Goal: Task Accomplishment & Management: Use online tool/utility

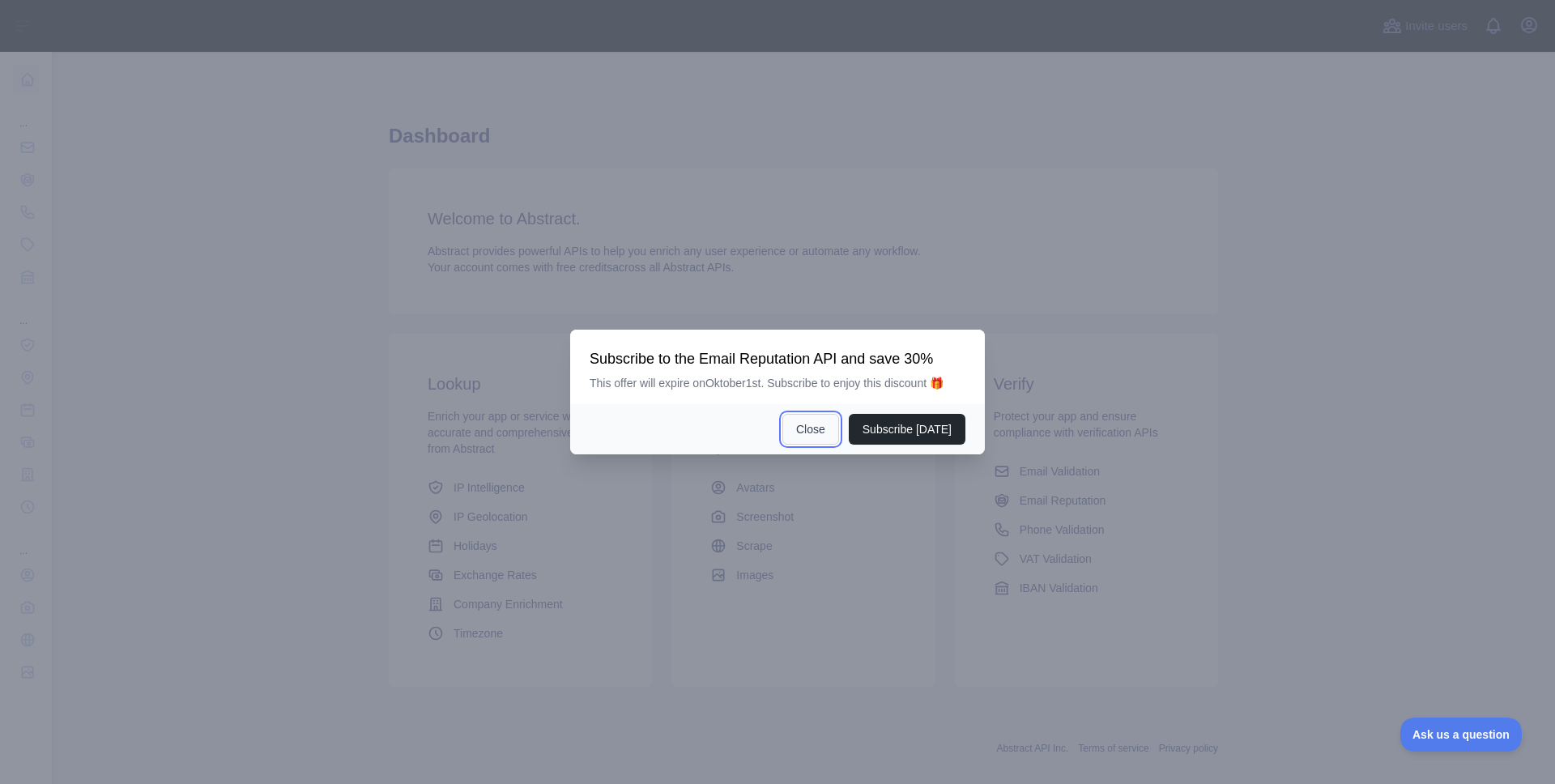
click at [809, 445] on button "Close" at bounding box center [810, 428] width 57 height 30
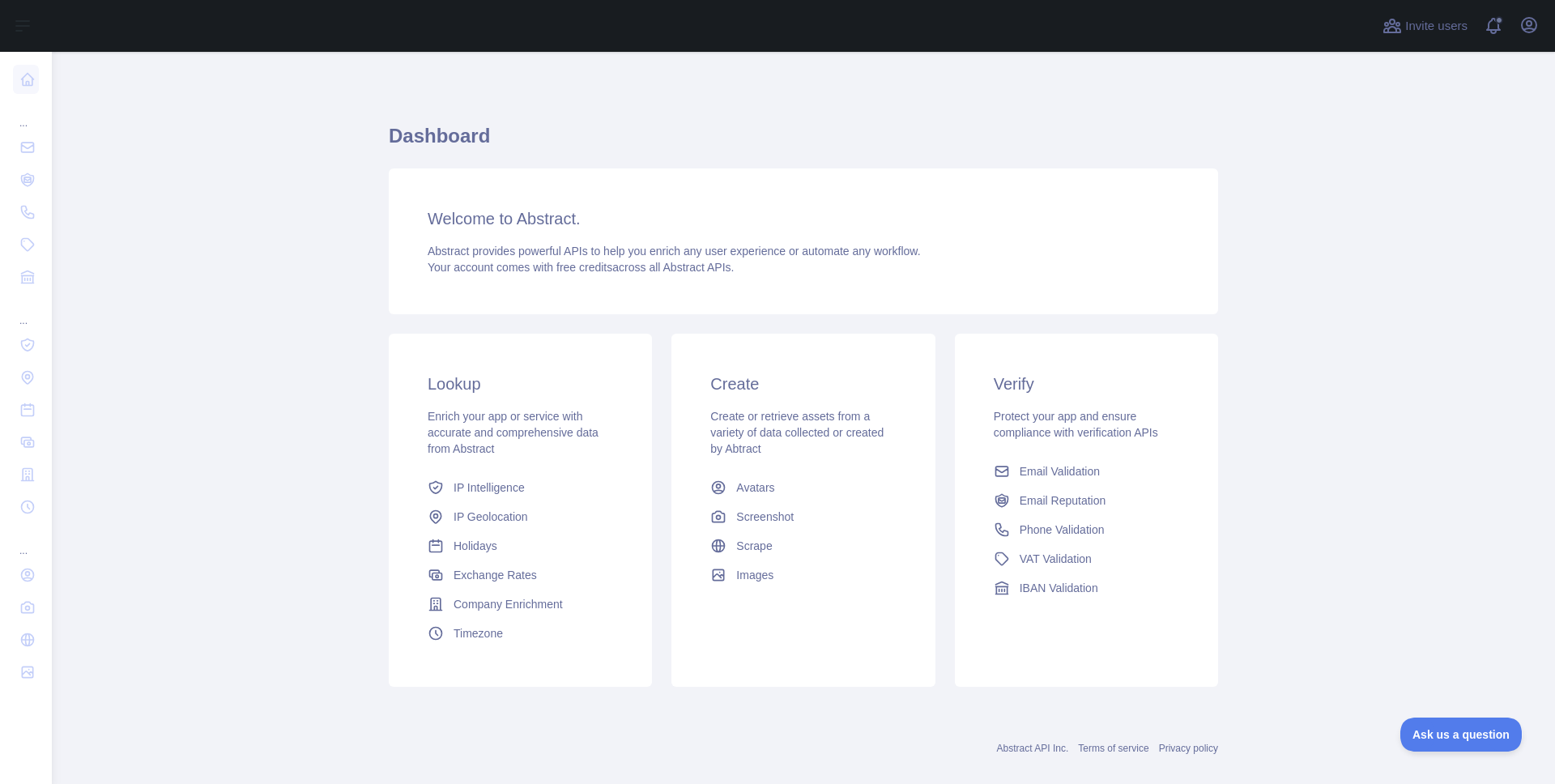
scroll to position [23, 0]
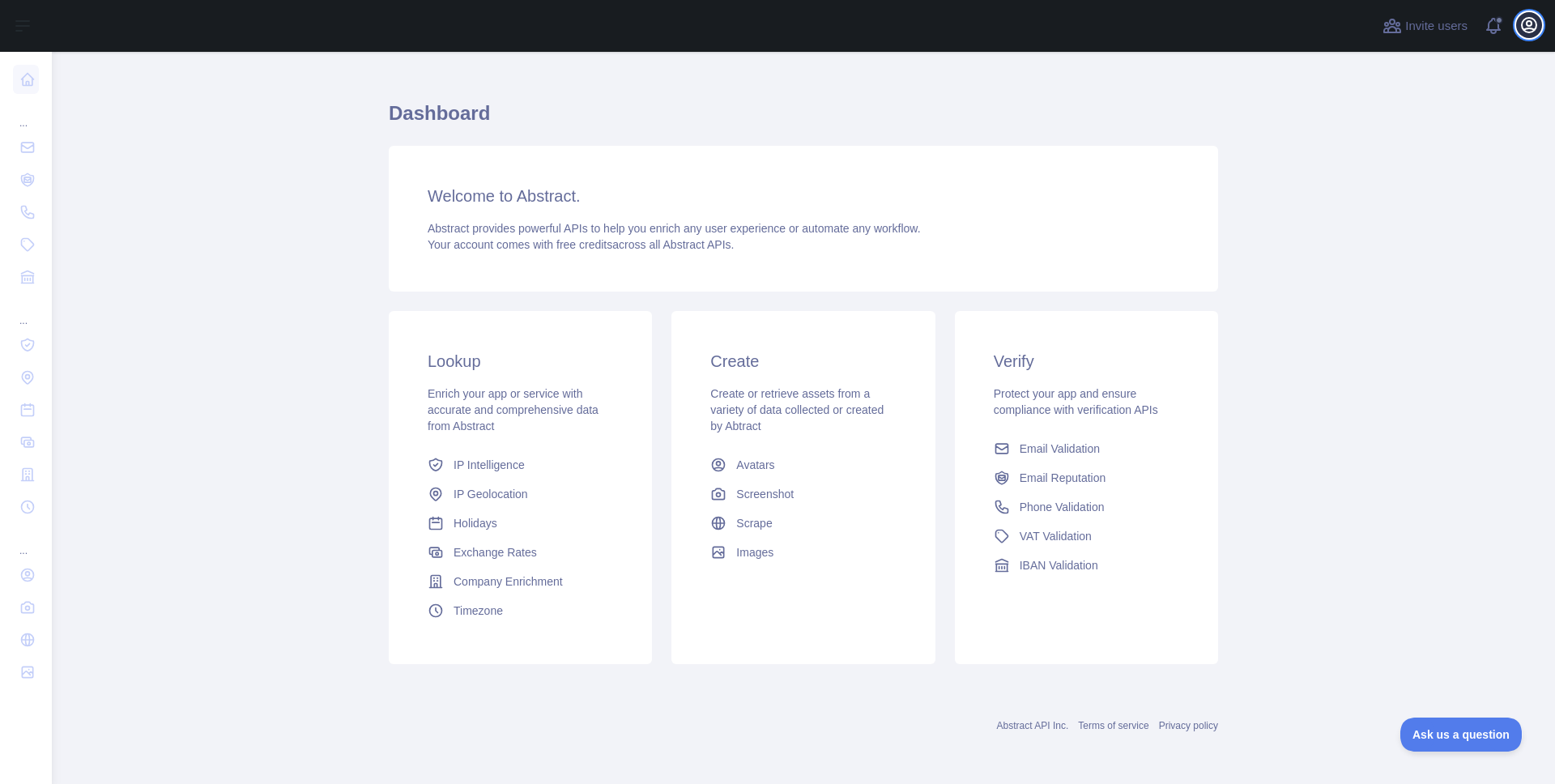
click at [1534, 30] on icon "button" at bounding box center [1529, 26] width 15 height 15
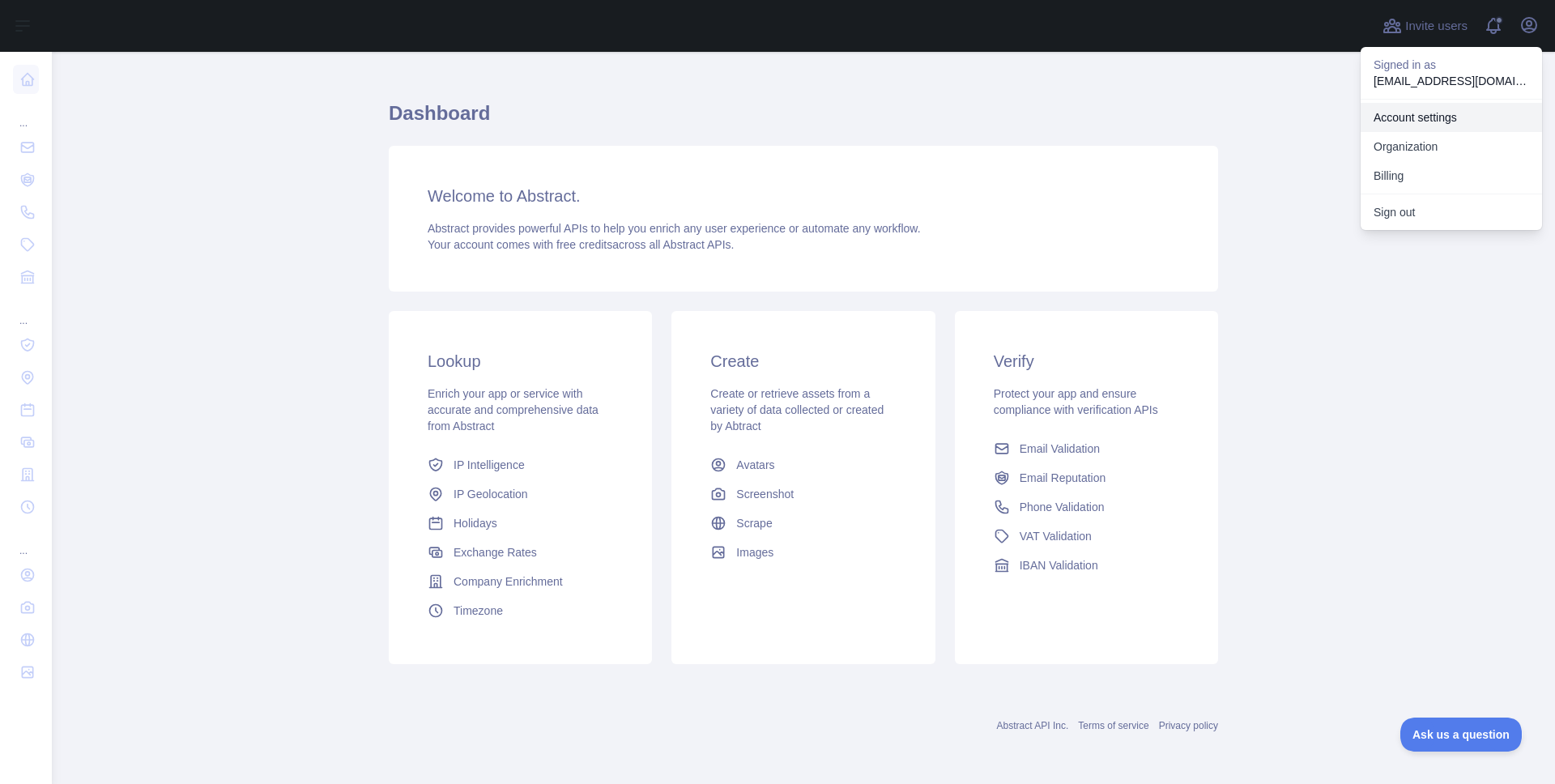
click at [1418, 111] on link "Account settings" at bounding box center [1451, 117] width 181 height 29
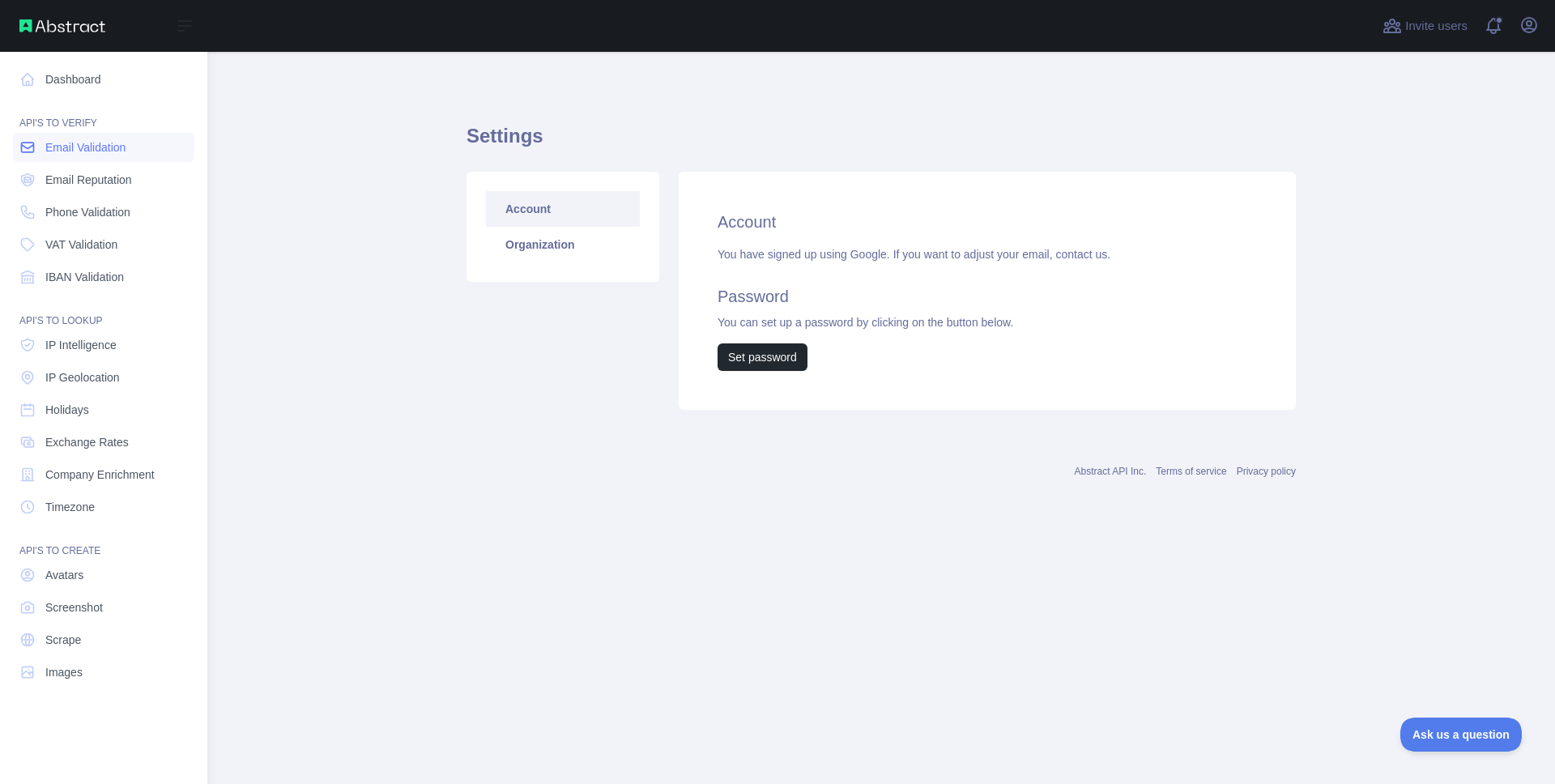
click at [85, 152] on span "Email Validation" at bounding box center [85, 147] width 80 height 16
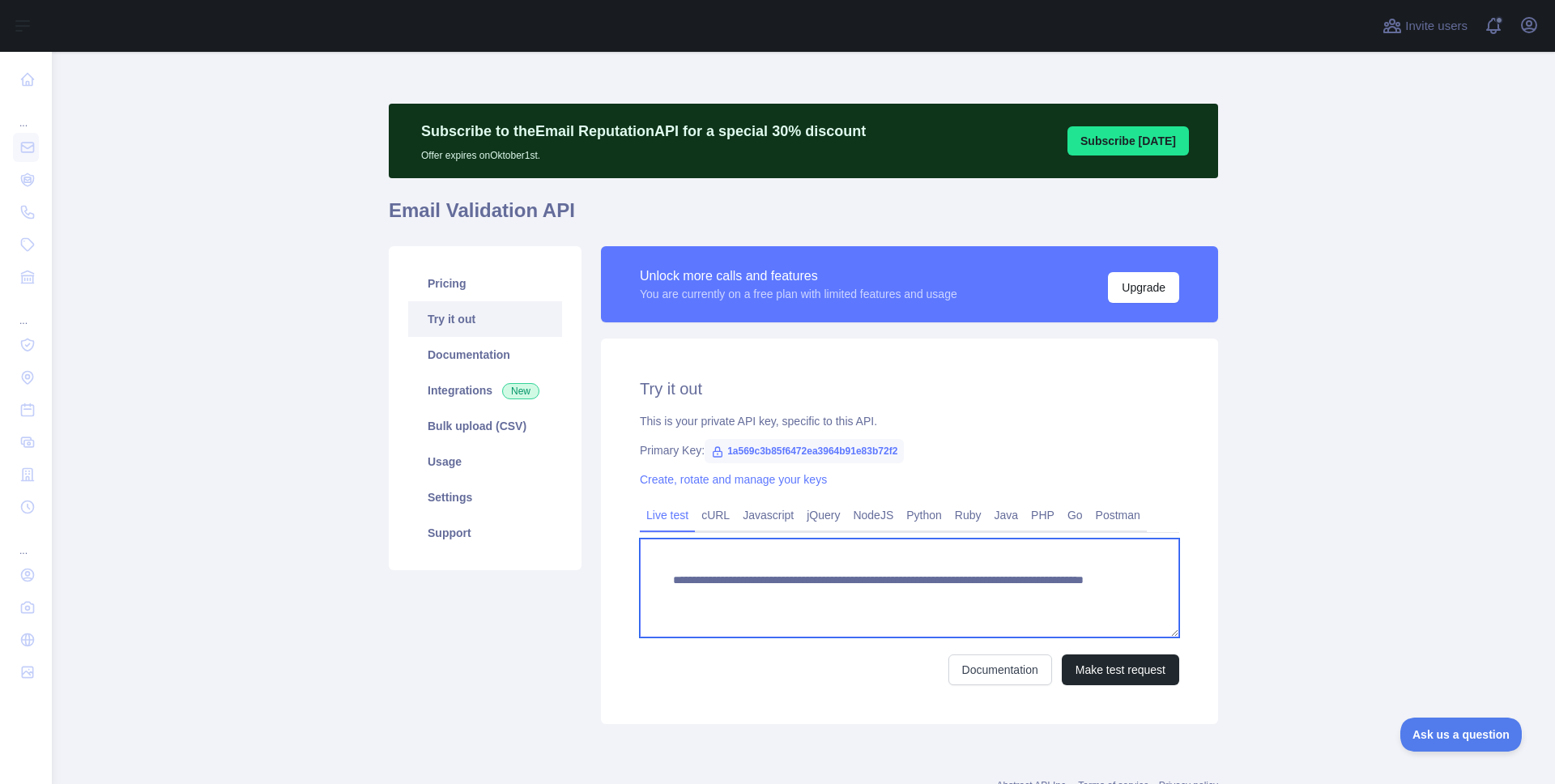
drag, startPoint x: 720, startPoint y: 598, endPoint x: 738, endPoint y: 598, distance: 18.0
click at [738, 598] on textarea "**********" at bounding box center [909, 588] width 539 height 99
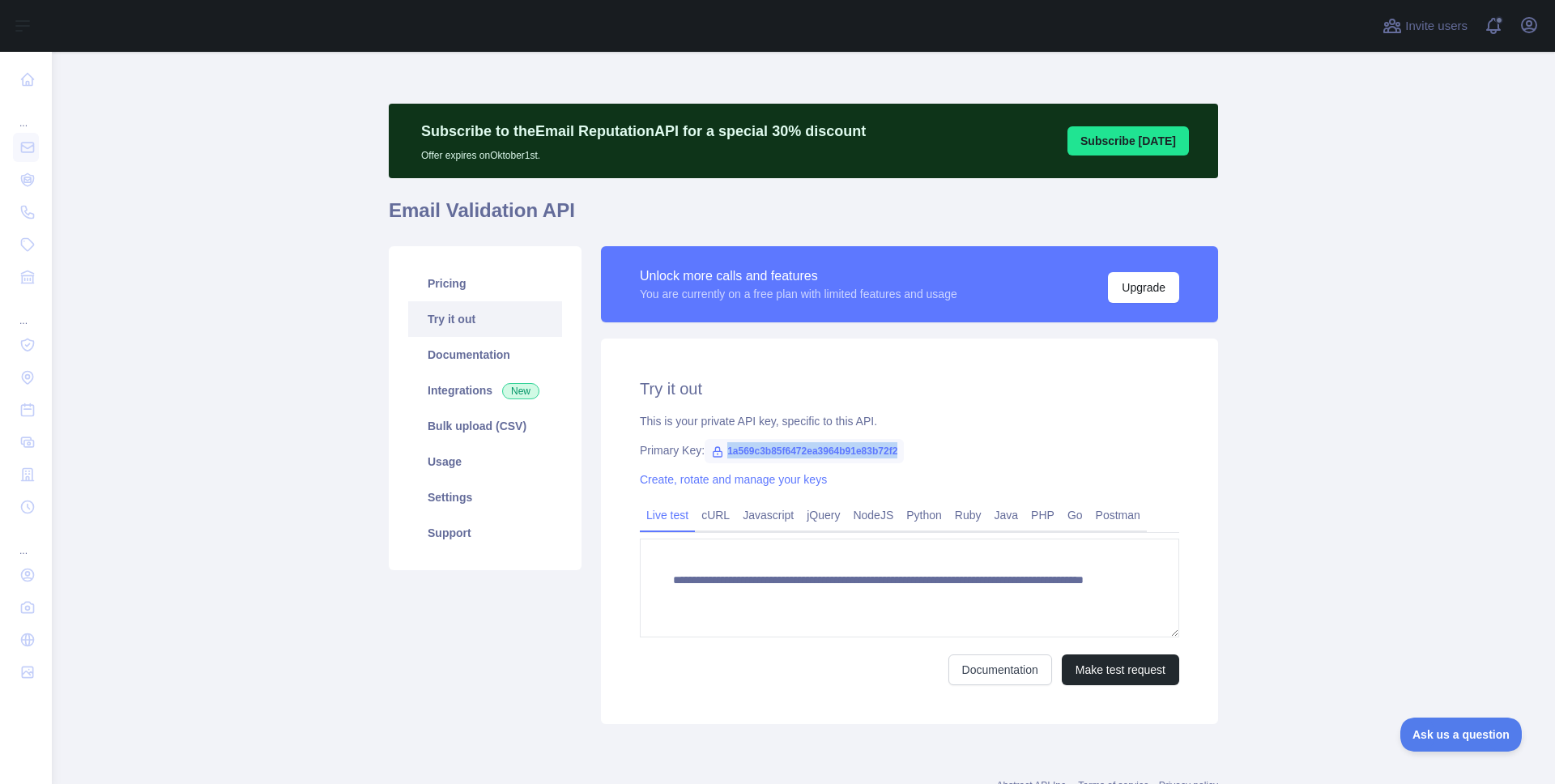
drag, startPoint x: 723, startPoint y: 450, endPoint x: 929, endPoint y: 459, distance: 206.2
click at [904, 459] on span "1a569c3b85f6472ea3964b91e83b72f2" at bounding box center [804, 450] width 199 height 24
copy span "1a569c3b85f6472ea3964b91e83b72f2"
